Goal: Task Accomplishment & Management: Manage account settings

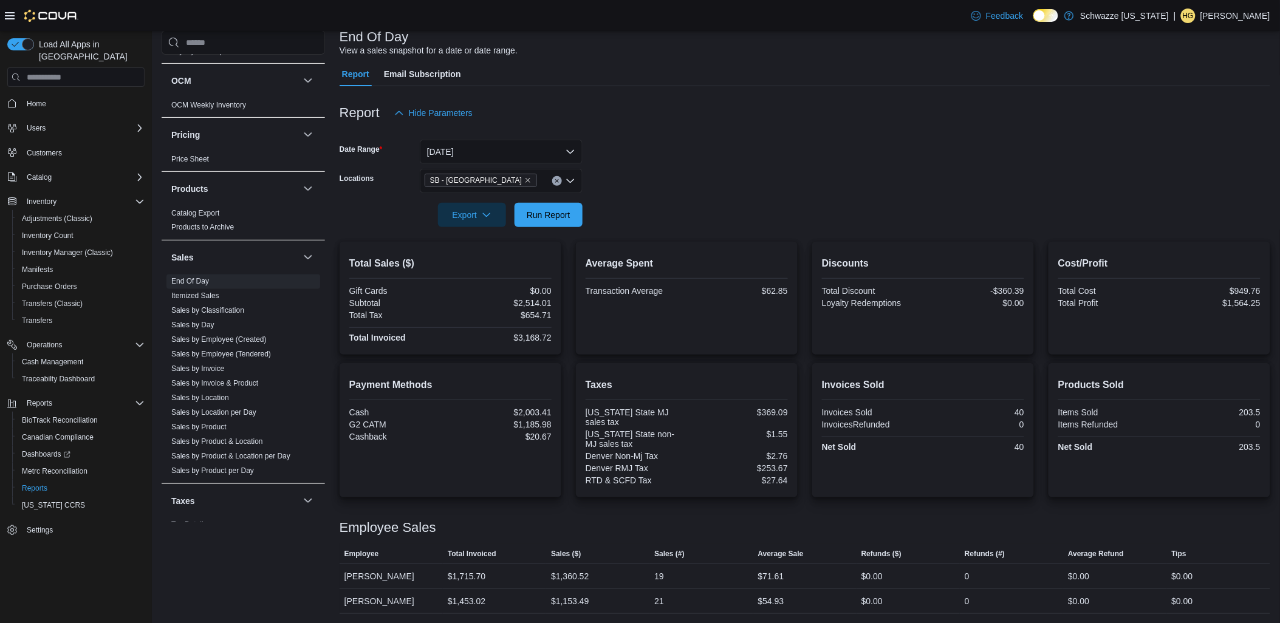
scroll to position [758, 0]
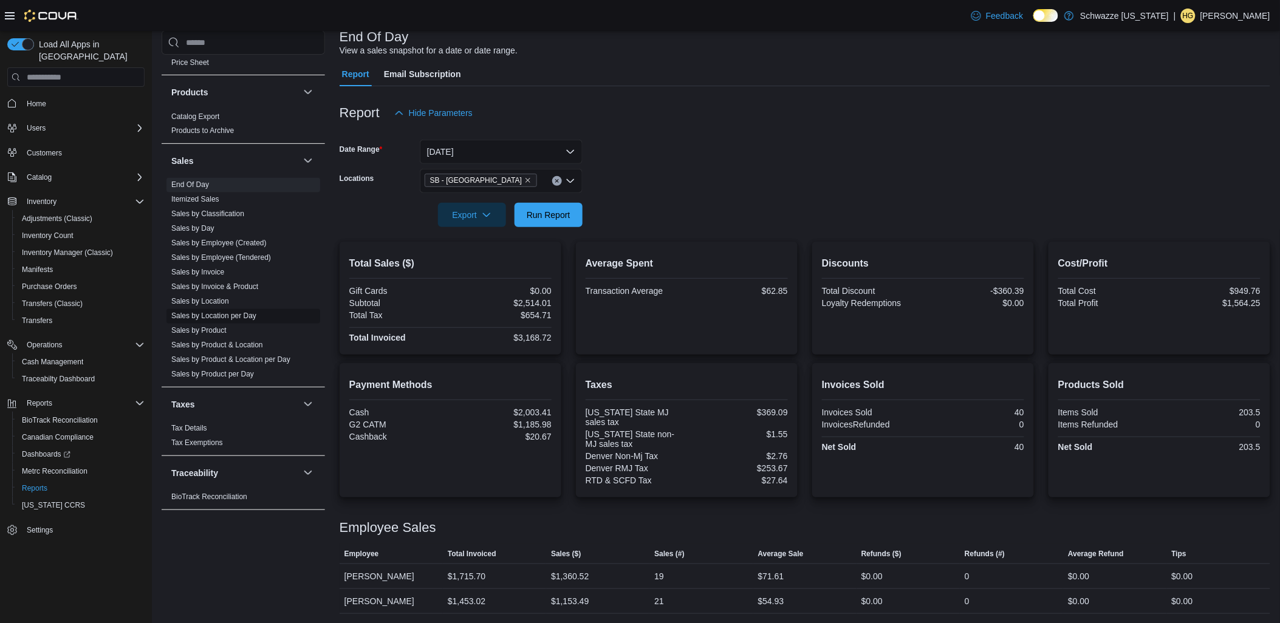
click at [217, 320] on link "Sales by Location per Day" at bounding box center [213, 316] width 85 height 9
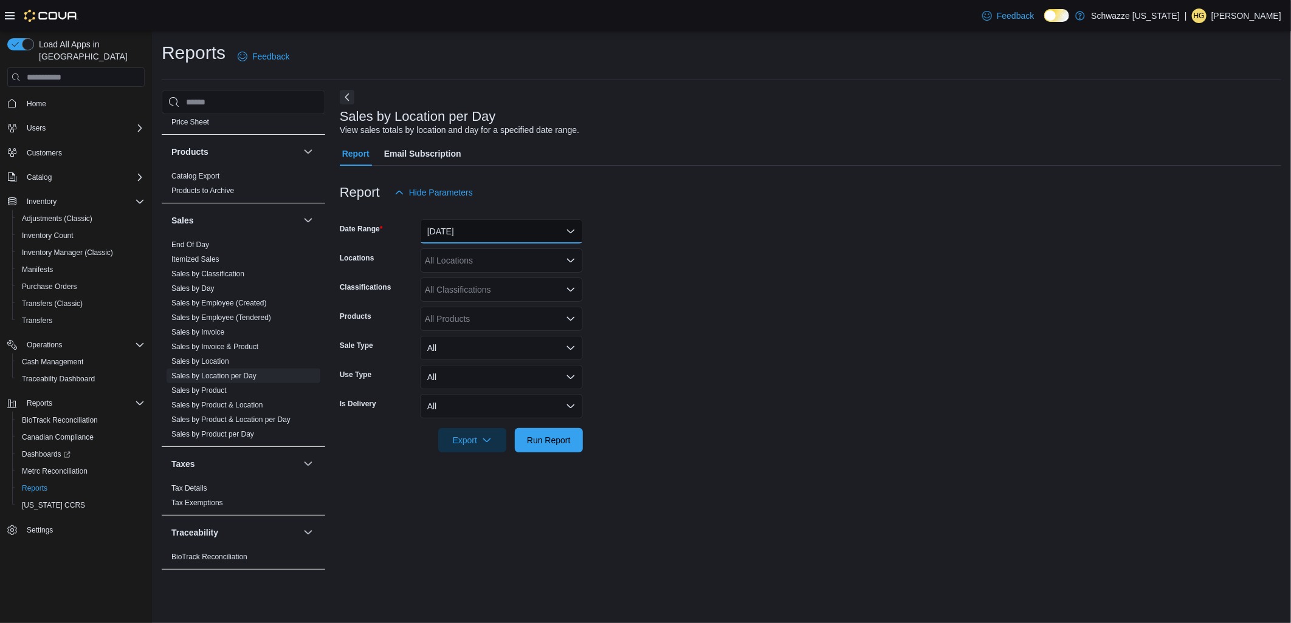
drag, startPoint x: 509, startPoint y: 233, endPoint x: 509, endPoint y: 227, distance: 6.1
click at [509, 231] on button "[DATE]" at bounding box center [501, 231] width 163 height 24
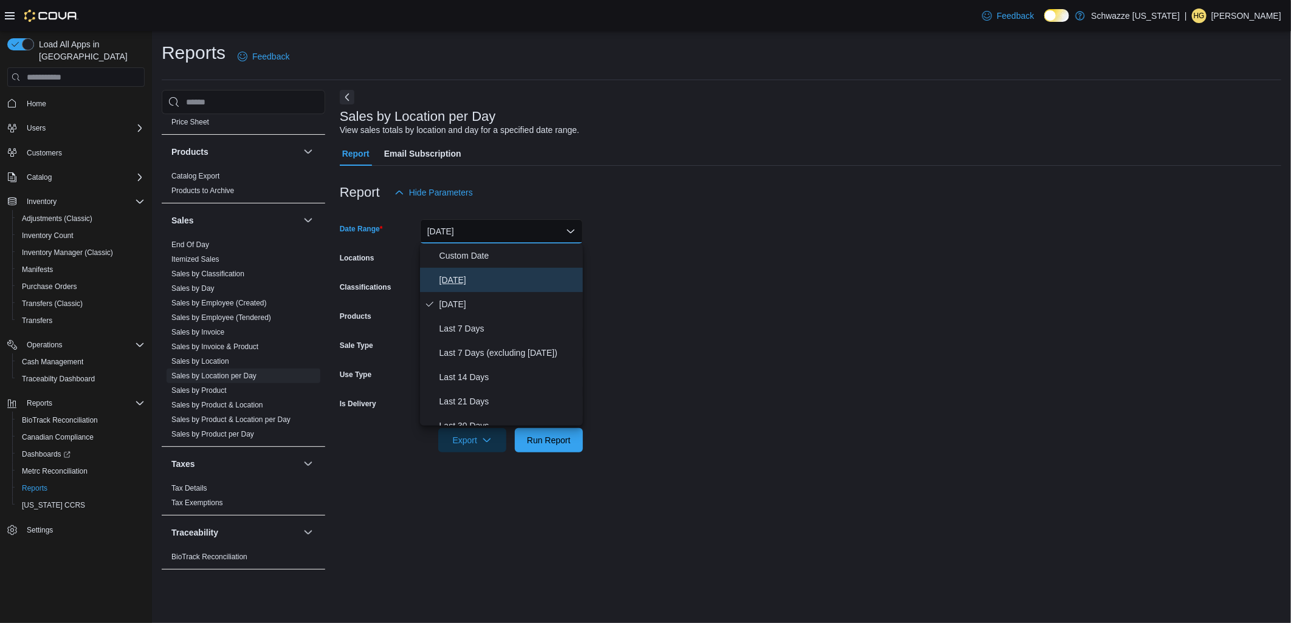
click at [496, 272] on button "[DATE]" at bounding box center [501, 280] width 163 height 24
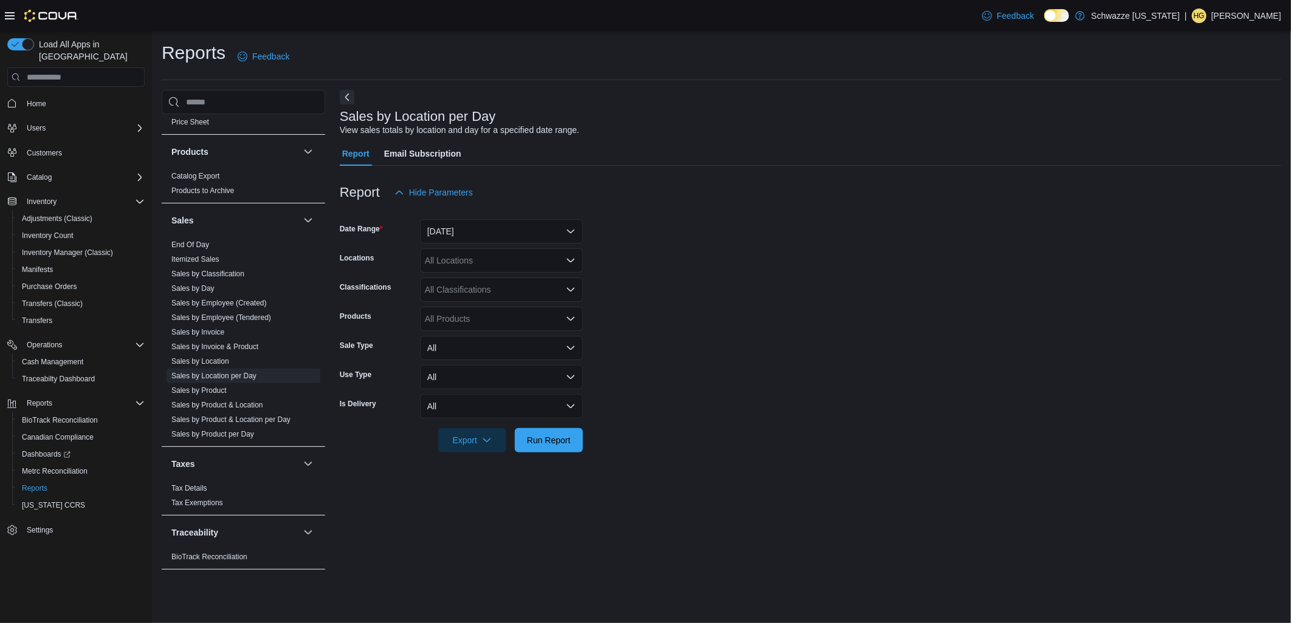
click at [490, 256] on div "All Locations" at bounding box center [501, 261] width 163 height 24
type input "**"
click at [520, 283] on span "SB - [GEOGRAPHIC_DATA]" at bounding box center [506, 281] width 108 height 12
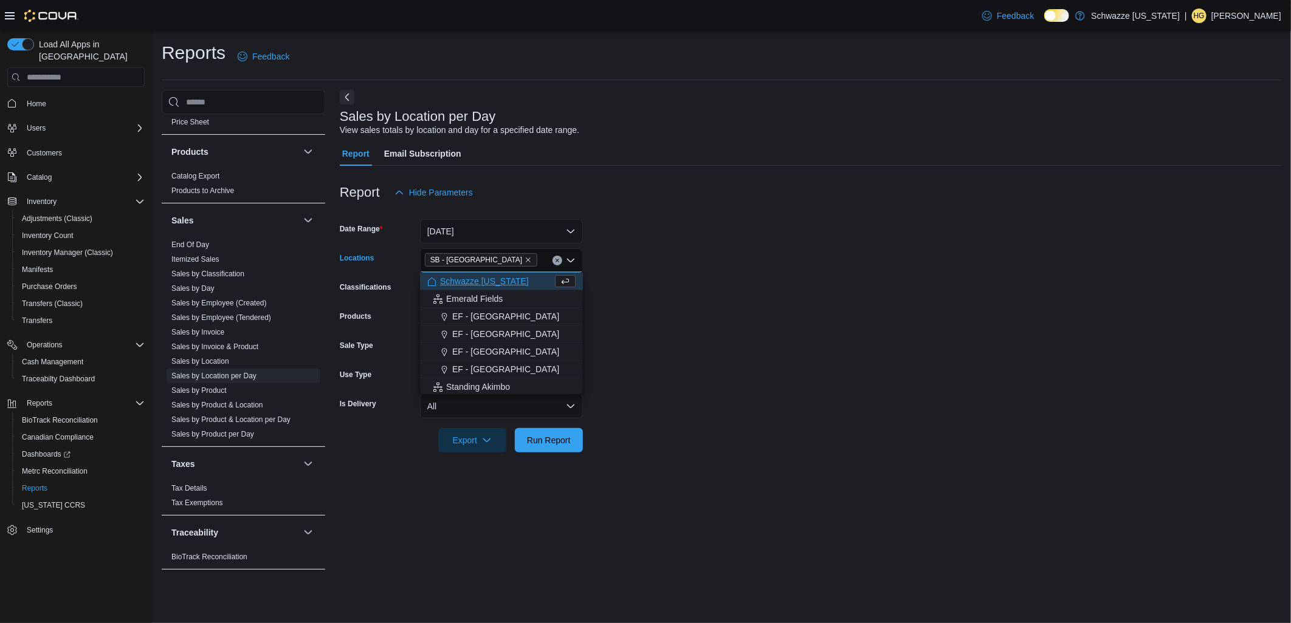
click at [696, 271] on form "Date Range [DATE] Locations [GEOGRAPHIC_DATA] - [GEOGRAPHIC_DATA] Combo box. Se…" at bounding box center [810, 329] width 941 height 248
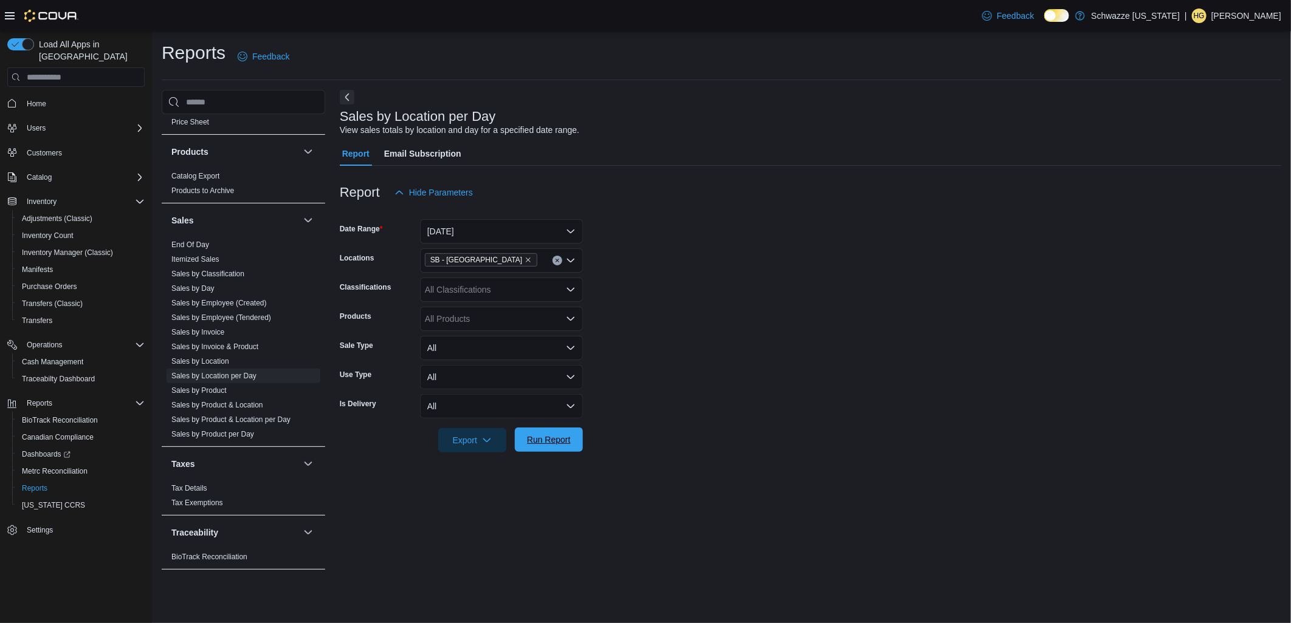
click at [565, 450] on span "Run Report" at bounding box center [548, 440] width 53 height 24
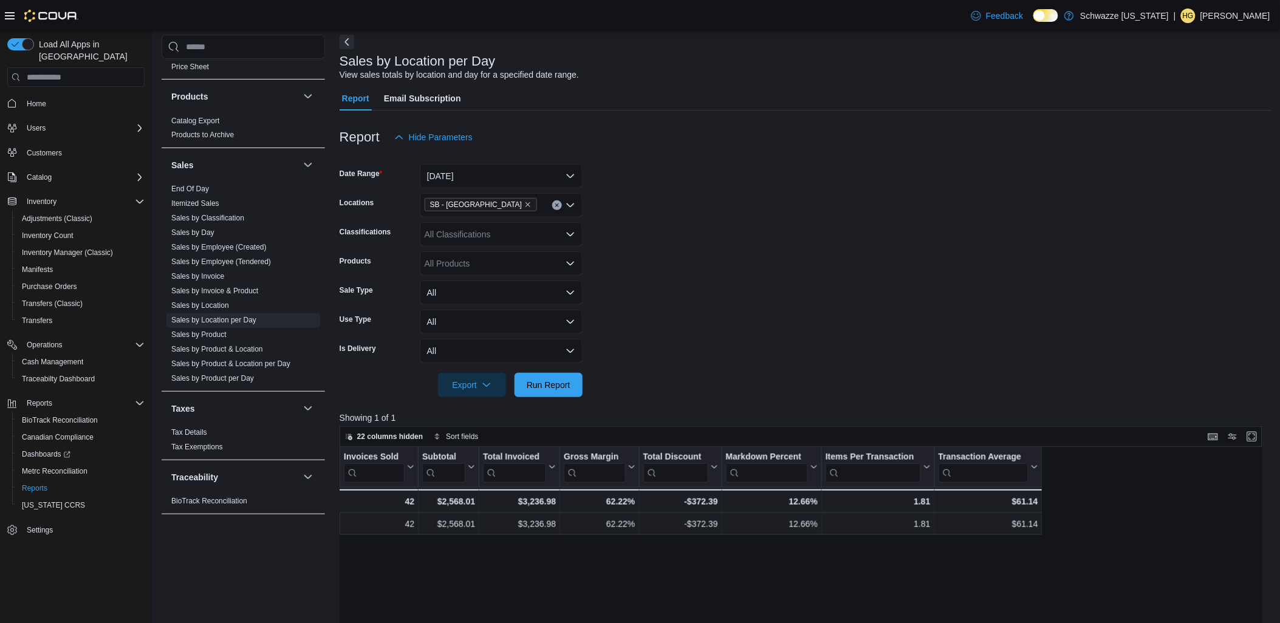
scroll to position [135, 0]
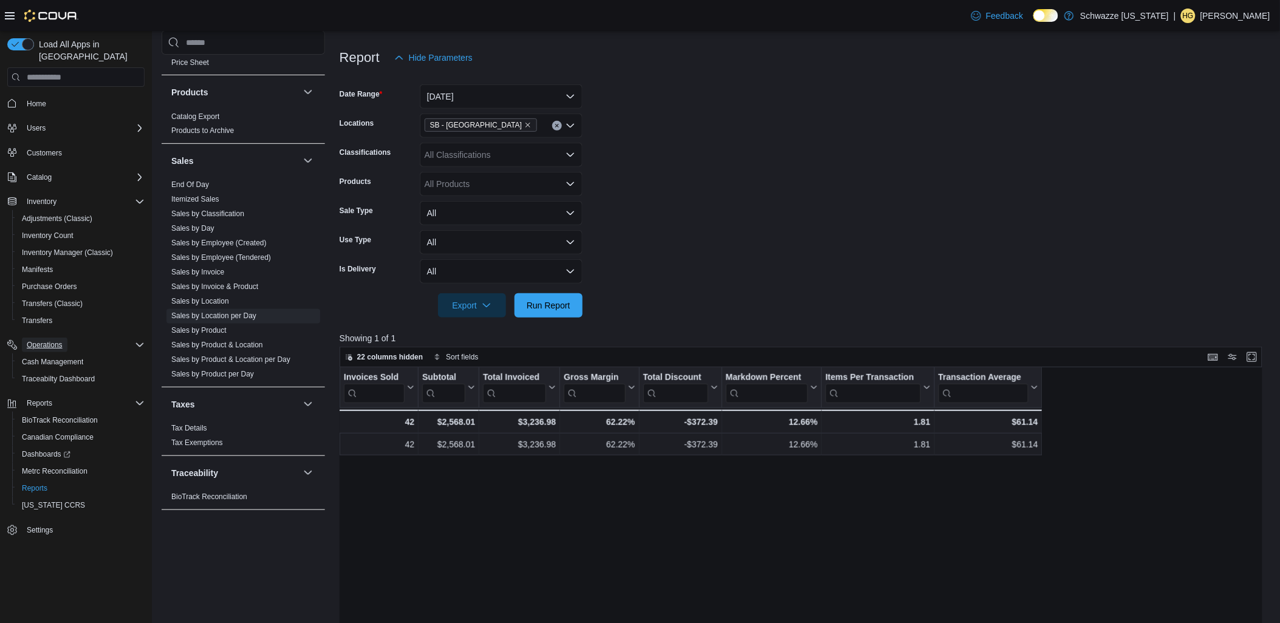
click at [51, 338] on span "Operations" at bounding box center [45, 345] width 36 height 15
click at [53, 359] on div "Reports BioTrack Reconciliation Canadian Compliance Dashboards Metrc Reconcilia…" at bounding box center [75, 421] width 137 height 124
click at [55, 340] on span "Operations" at bounding box center [45, 345] width 36 height 10
click at [59, 357] on span "Cash Management" at bounding box center [52, 362] width 61 height 10
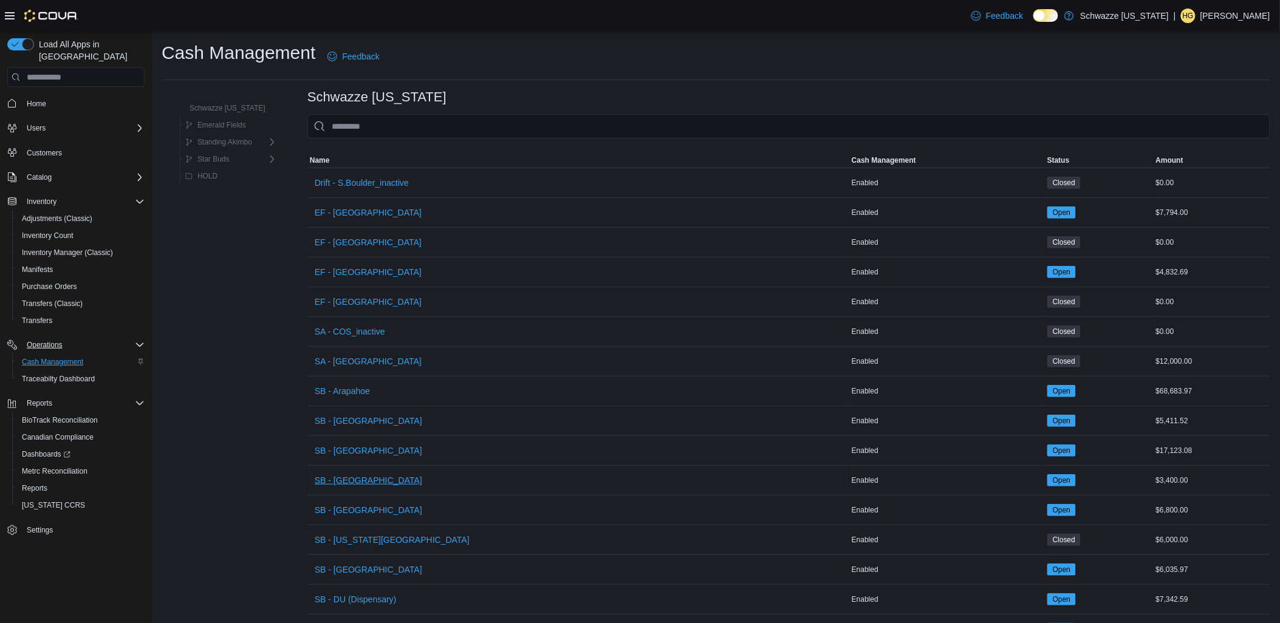
scroll to position [472, 0]
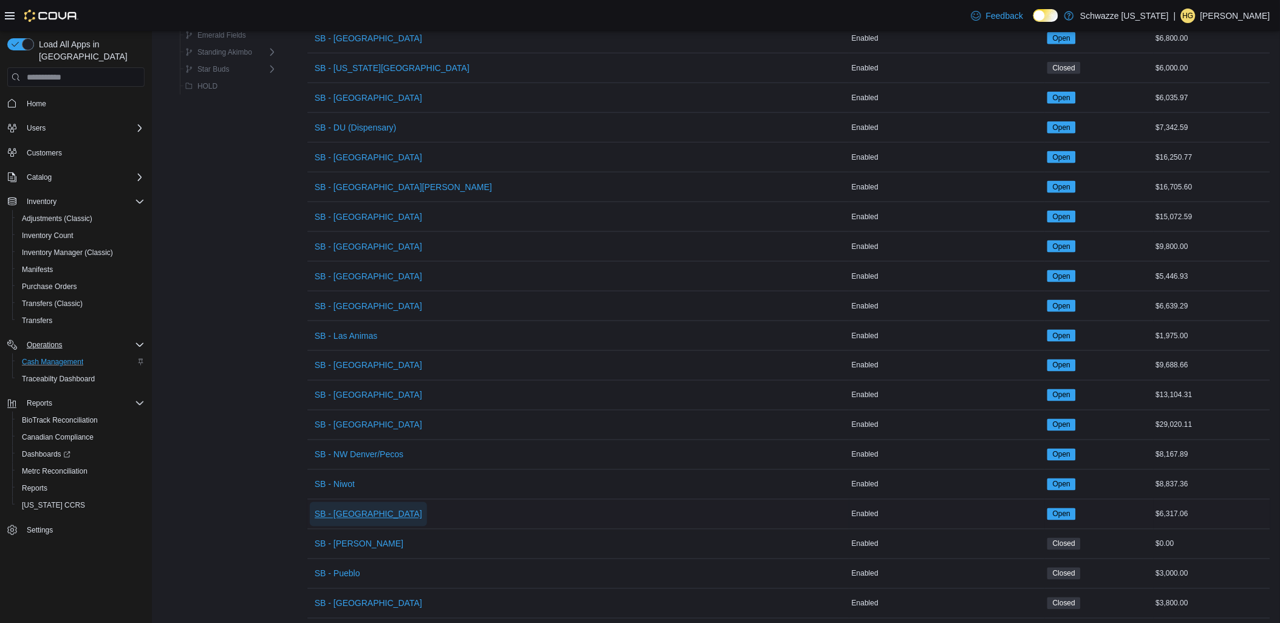
drag, startPoint x: 351, startPoint y: 512, endPoint x: 363, endPoint y: 500, distance: 17.6
click at [350, 513] on span "SB - [GEOGRAPHIC_DATA]" at bounding box center [369, 515] width 108 height 12
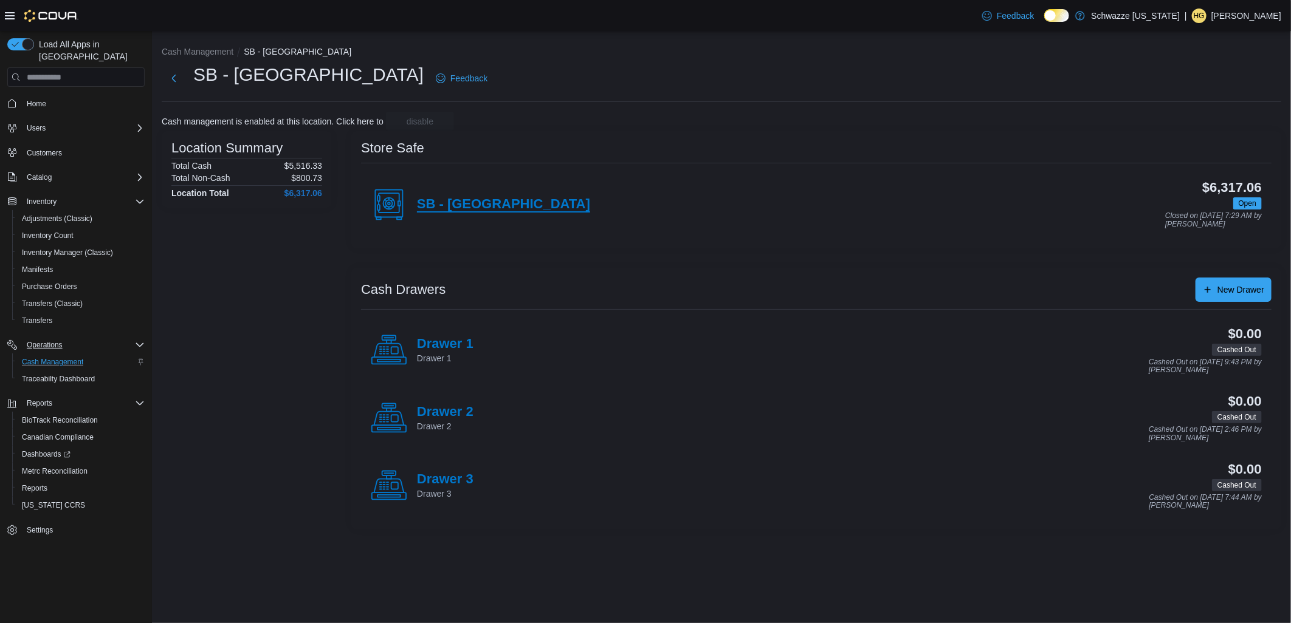
click at [499, 211] on h4 "SB - [GEOGRAPHIC_DATA]" at bounding box center [503, 205] width 173 height 16
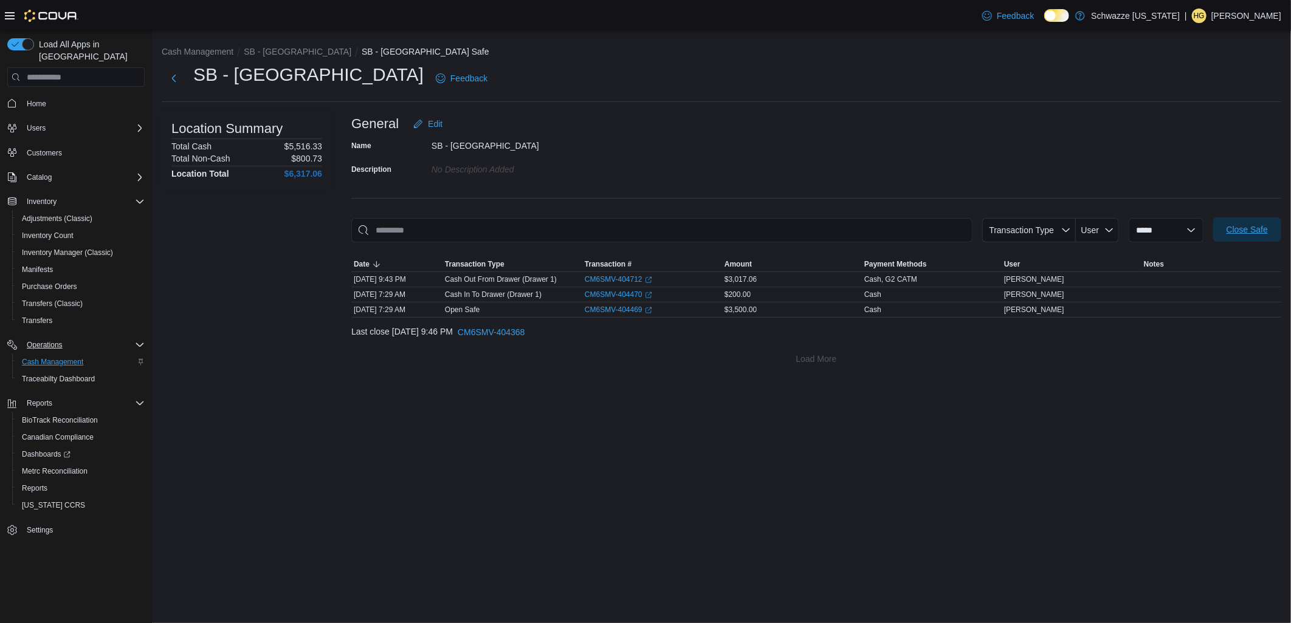
click at [1254, 227] on span "Close Safe" at bounding box center [1246, 230] width 41 height 12
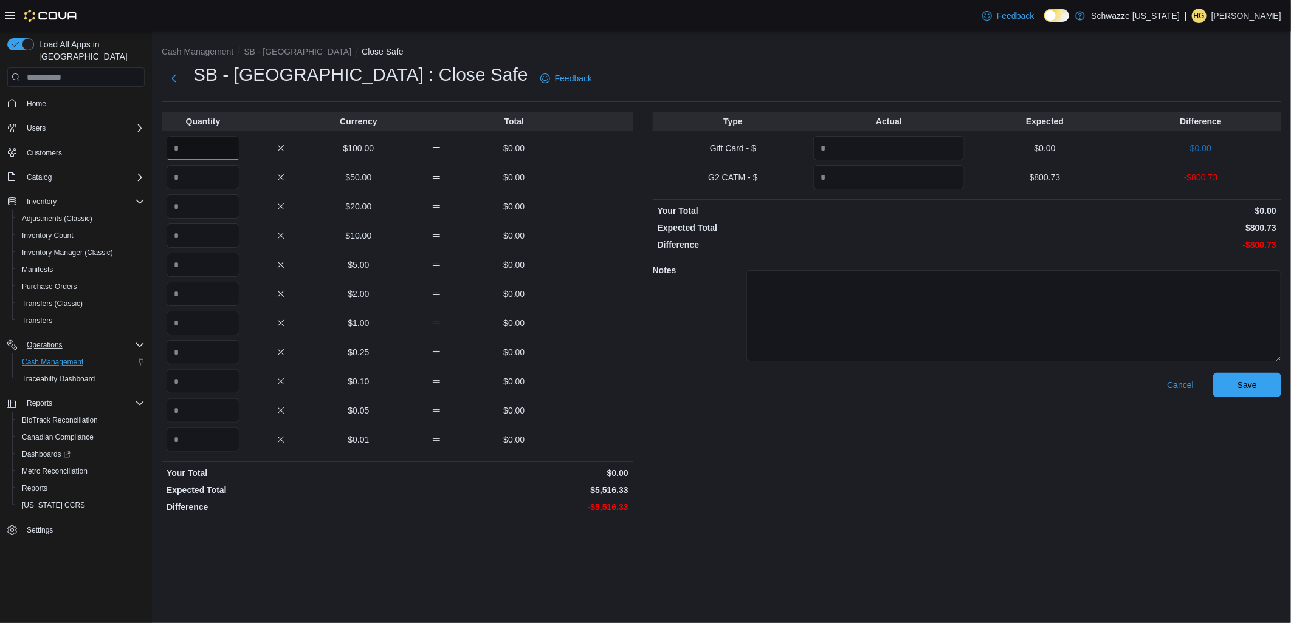
click at [181, 149] on input "Quantity" at bounding box center [202, 148] width 73 height 24
type input "**"
click at [216, 323] on input "Quantity" at bounding box center [202, 323] width 73 height 24
type input "****"
click at [223, 432] on input "Quantity" at bounding box center [202, 440] width 73 height 24
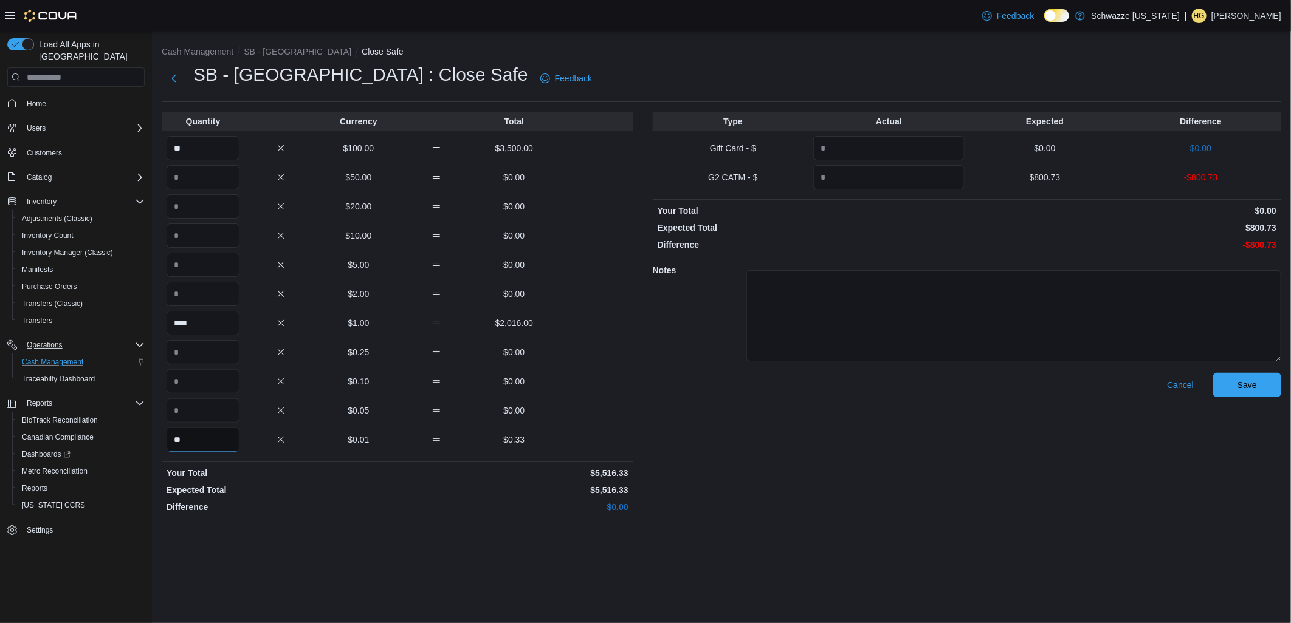
type input "**"
click at [900, 180] on input "Quantity" at bounding box center [888, 177] width 151 height 24
type input "******"
click at [1256, 379] on span "Save" at bounding box center [1246, 384] width 53 height 24
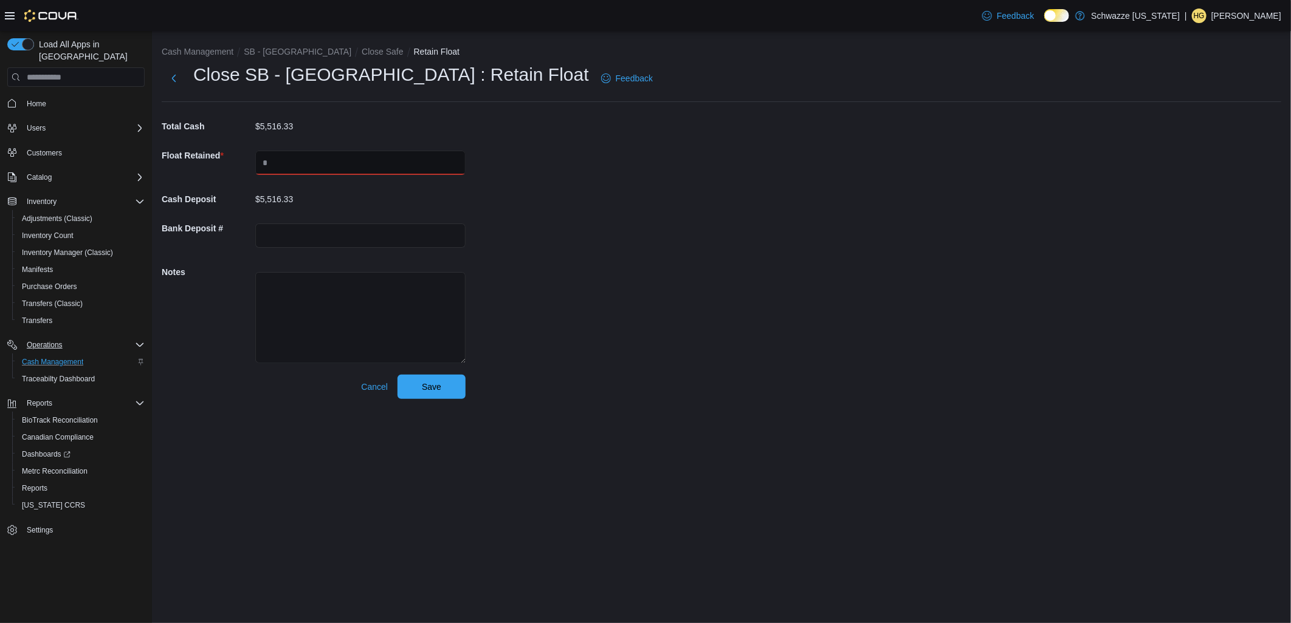
click at [329, 169] on input "text" at bounding box center [360, 163] width 210 height 24
type input "****"
click at [666, 278] on div "Cash Management SB - [GEOGRAPHIC_DATA] Close Safe Retain Float Close SB - [GEOG…" at bounding box center [721, 220] width 1139 height 378
click at [441, 390] on span "Save" at bounding box center [431, 386] width 53 height 24
